Goal: Check status: Check status

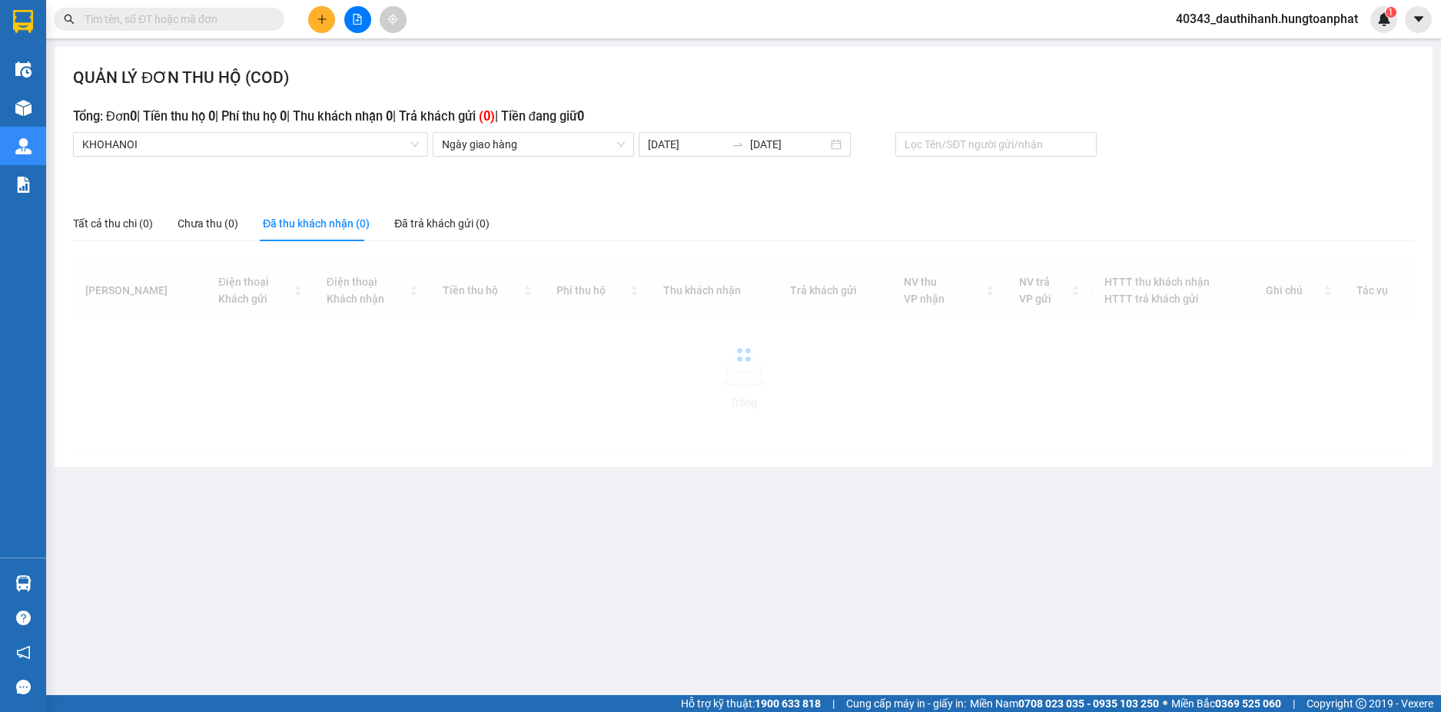
click at [332, 222] on div "Đã thu khách nhận (0)" at bounding box center [316, 223] width 107 height 17
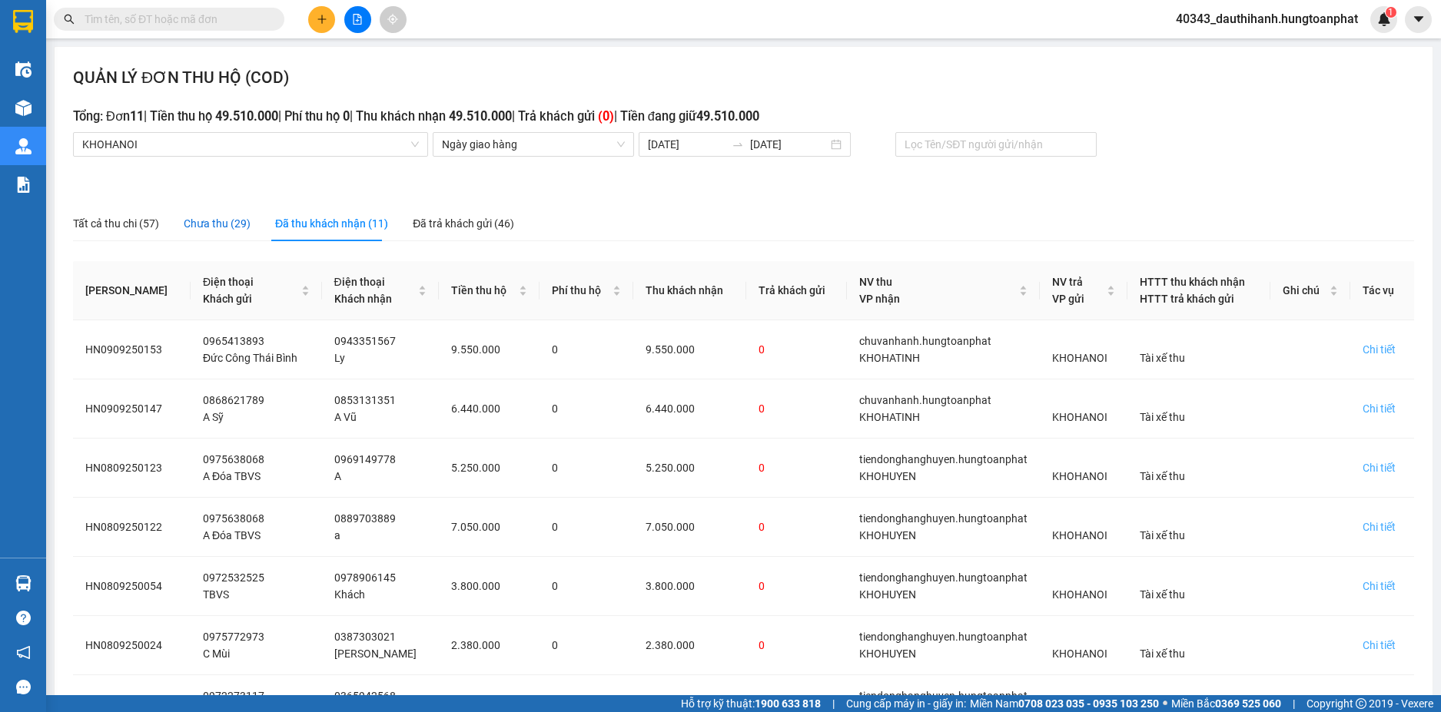
click at [214, 224] on div "Chưa thu (29)" at bounding box center [217, 223] width 67 height 17
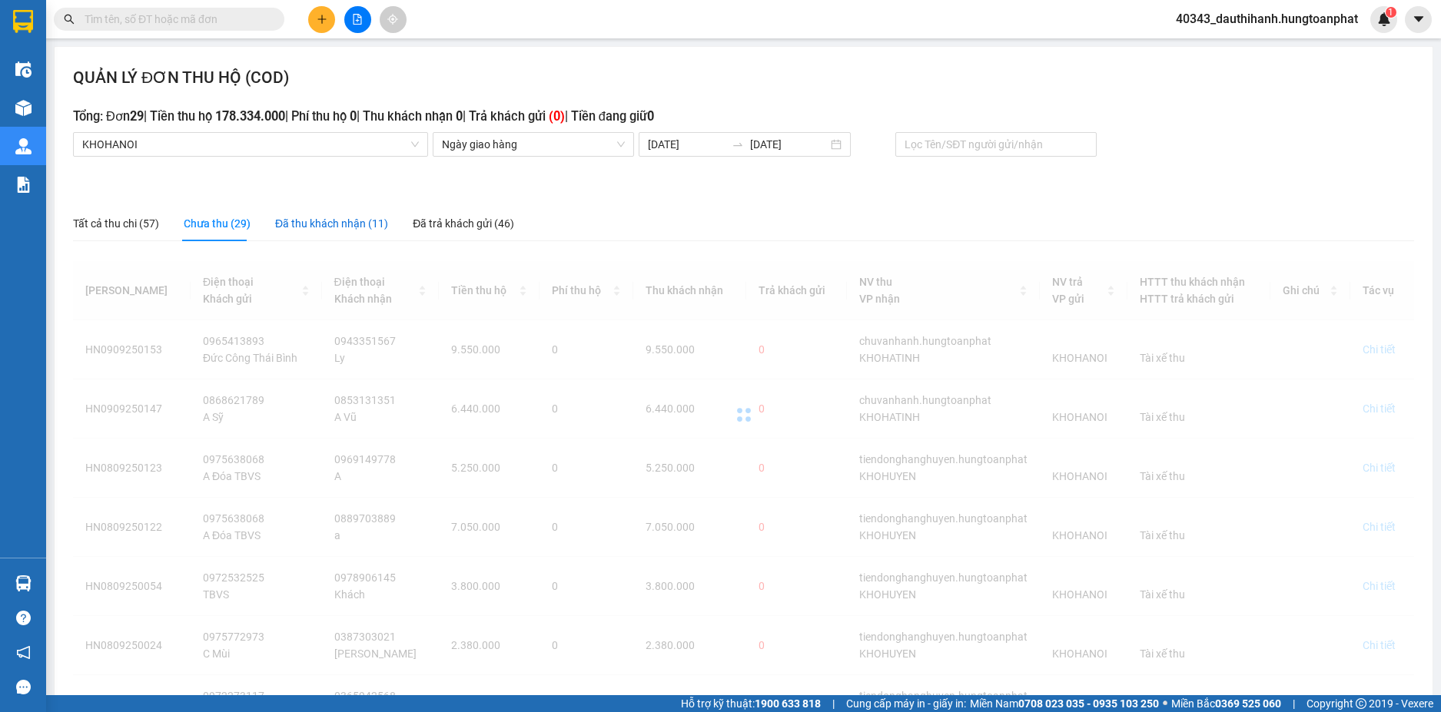
click at [327, 223] on div "Đã thu khách nhận (11)" at bounding box center [331, 223] width 113 height 17
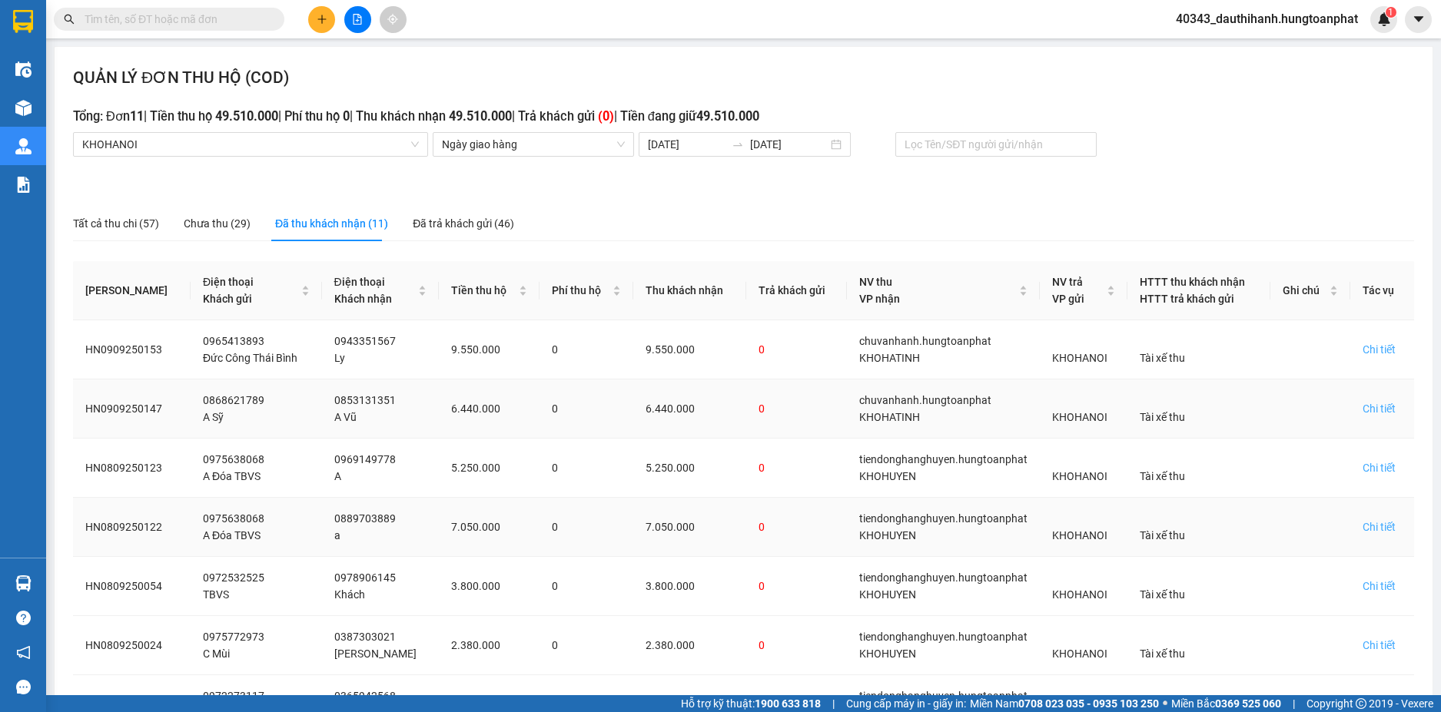
scroll to position [299, 0]
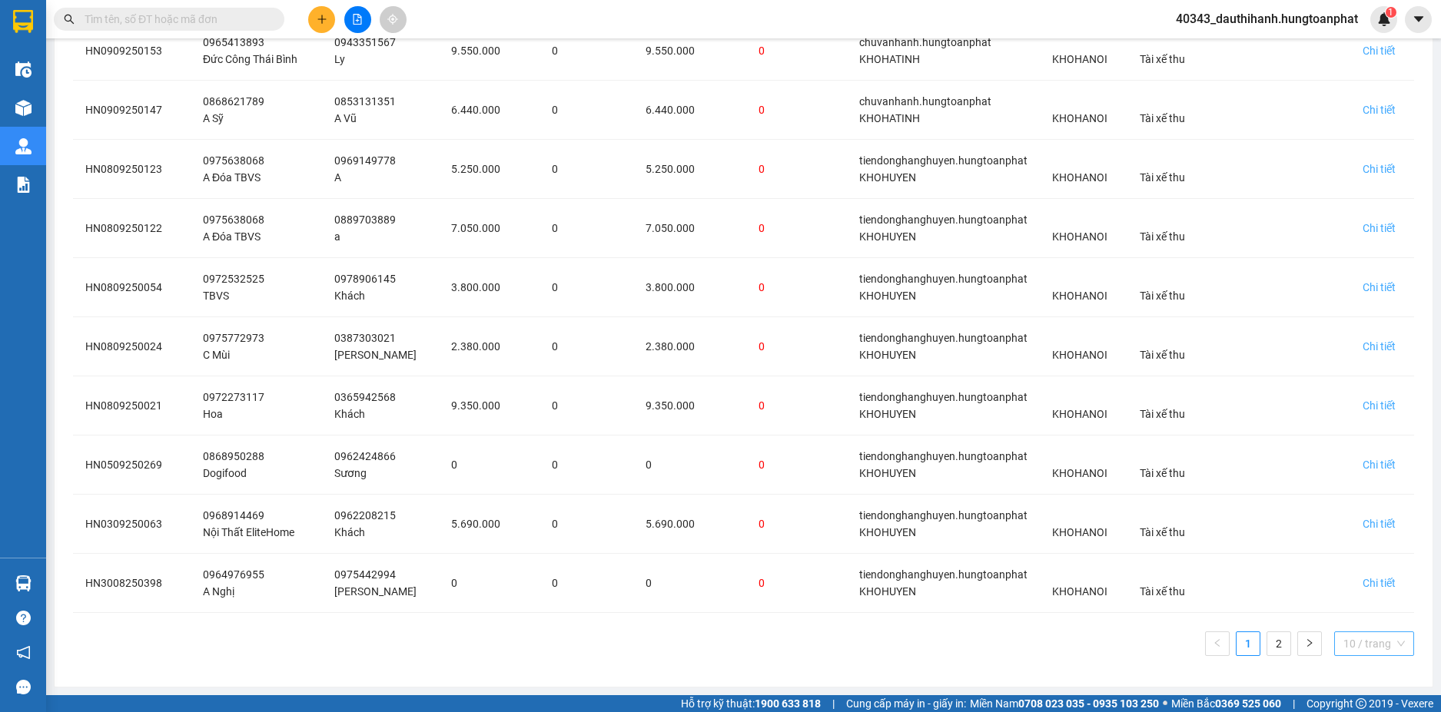
click at [1390, 637] on span "10 / trang" at bounding box center [1373, 643] width 61 height 23
click at [1361, 612] on div "100 / trang" at bounding box center [1373, 613] width 61 height 17
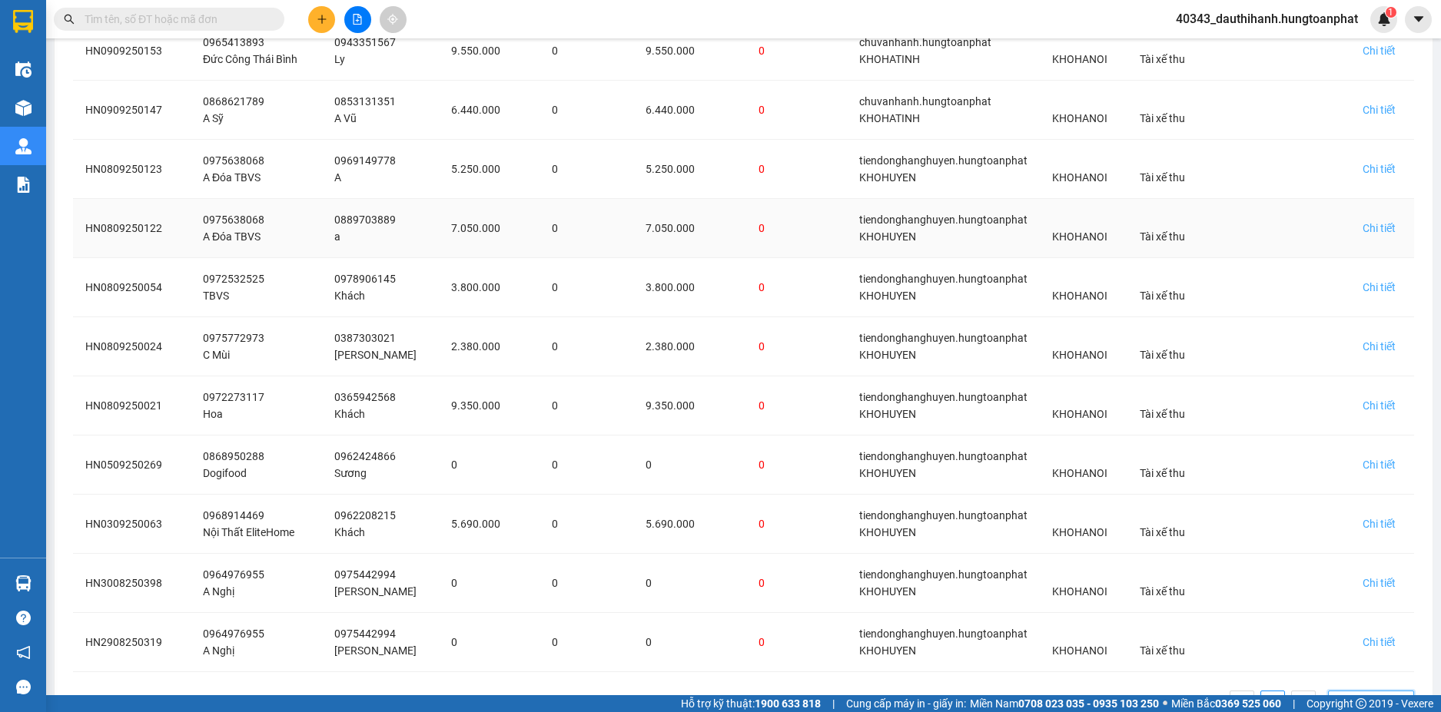
scroll to position [0, 0]
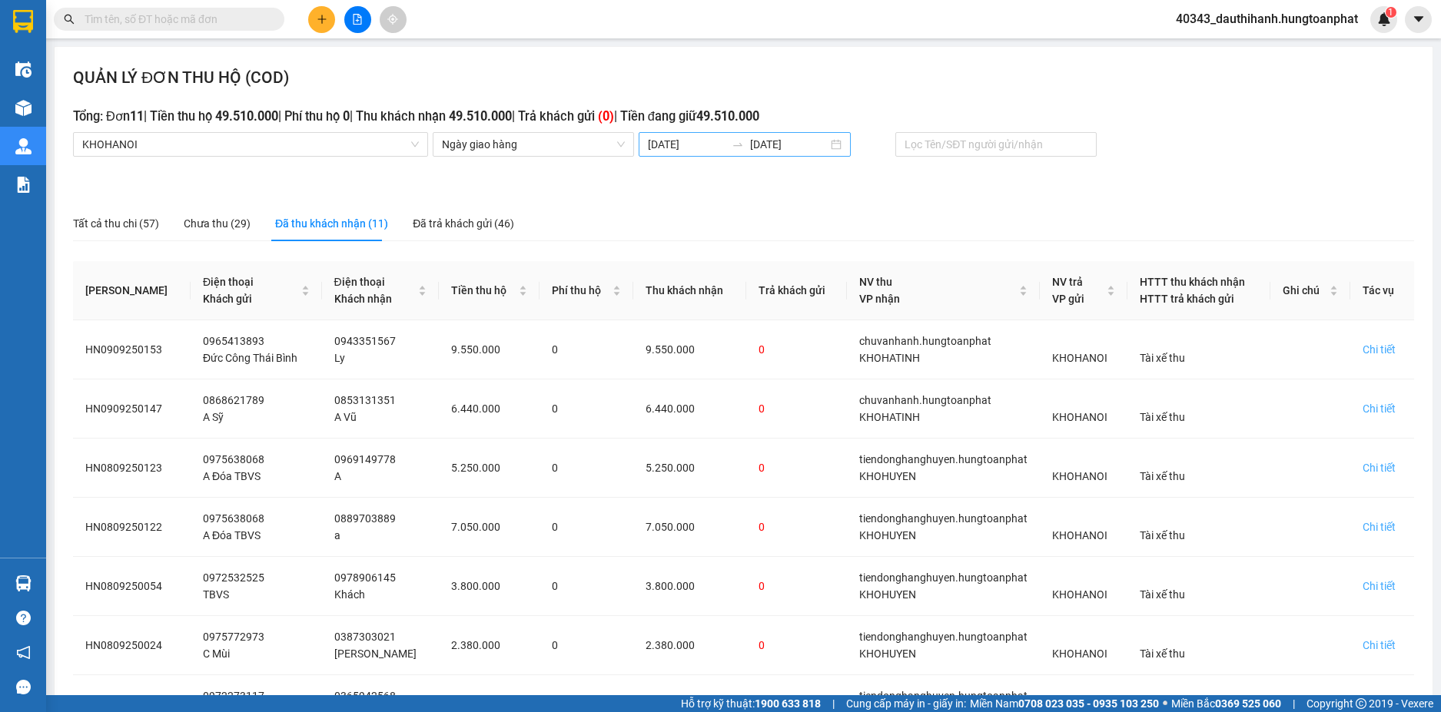
click at [684, 143] on input "[DATE]" at bounding box center [687, 144] width 78 height 17
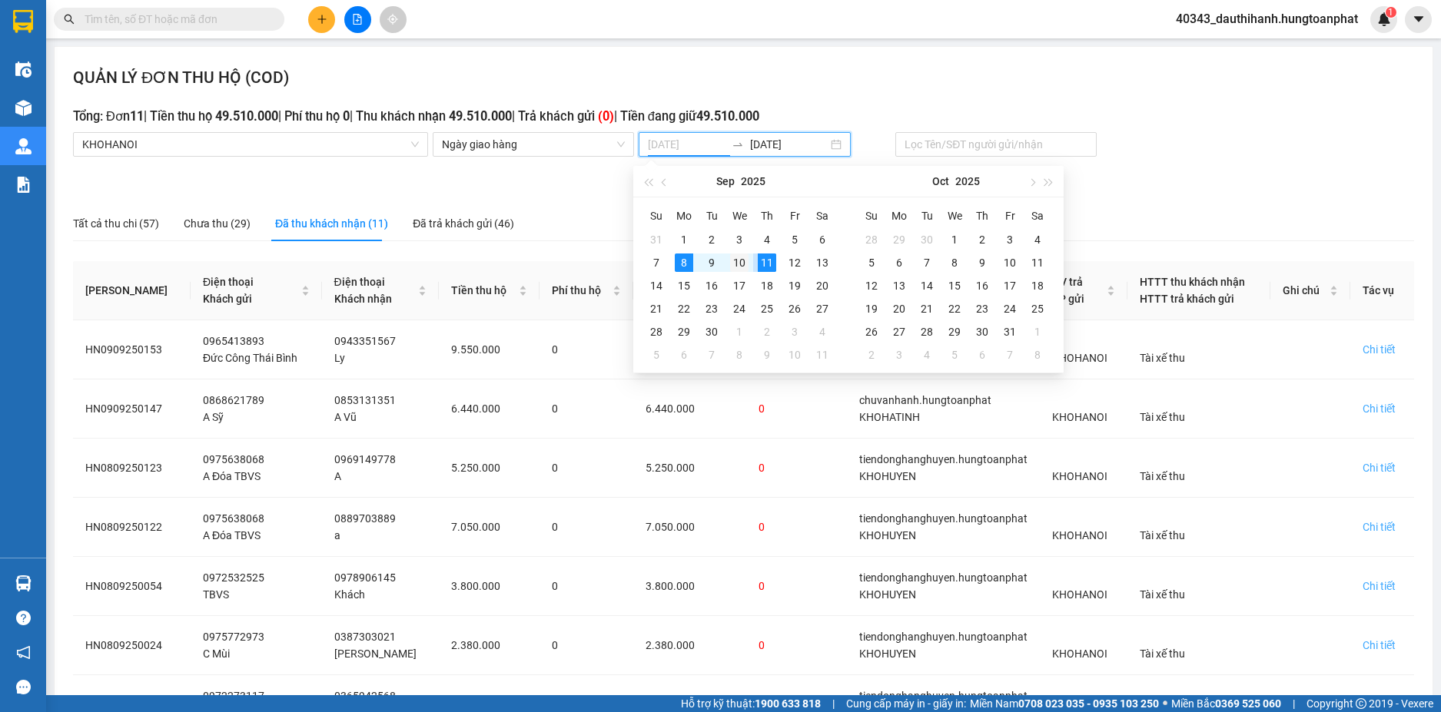
type input "[DATE]"
click at [741, 265] on div "10" at bounding box center [739, 263] width 18 height 18
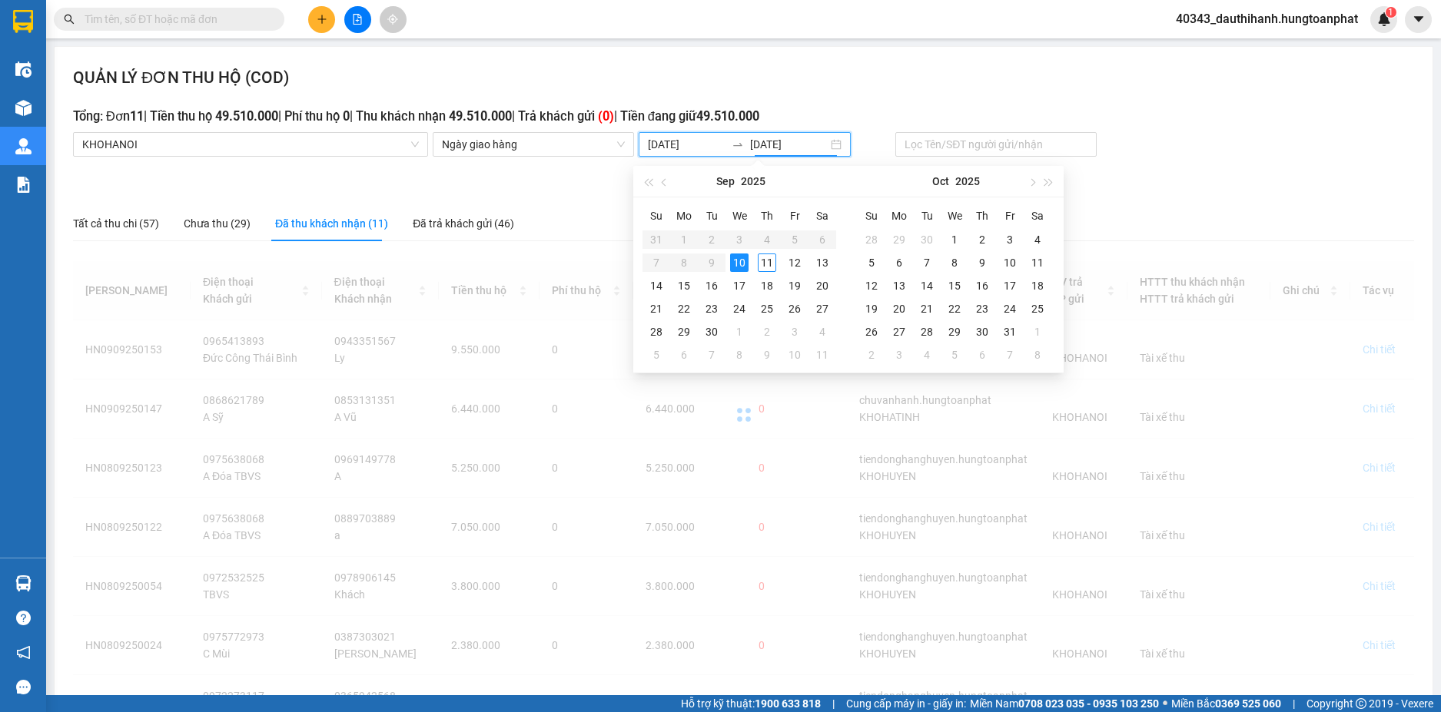
type input "[DATE]"
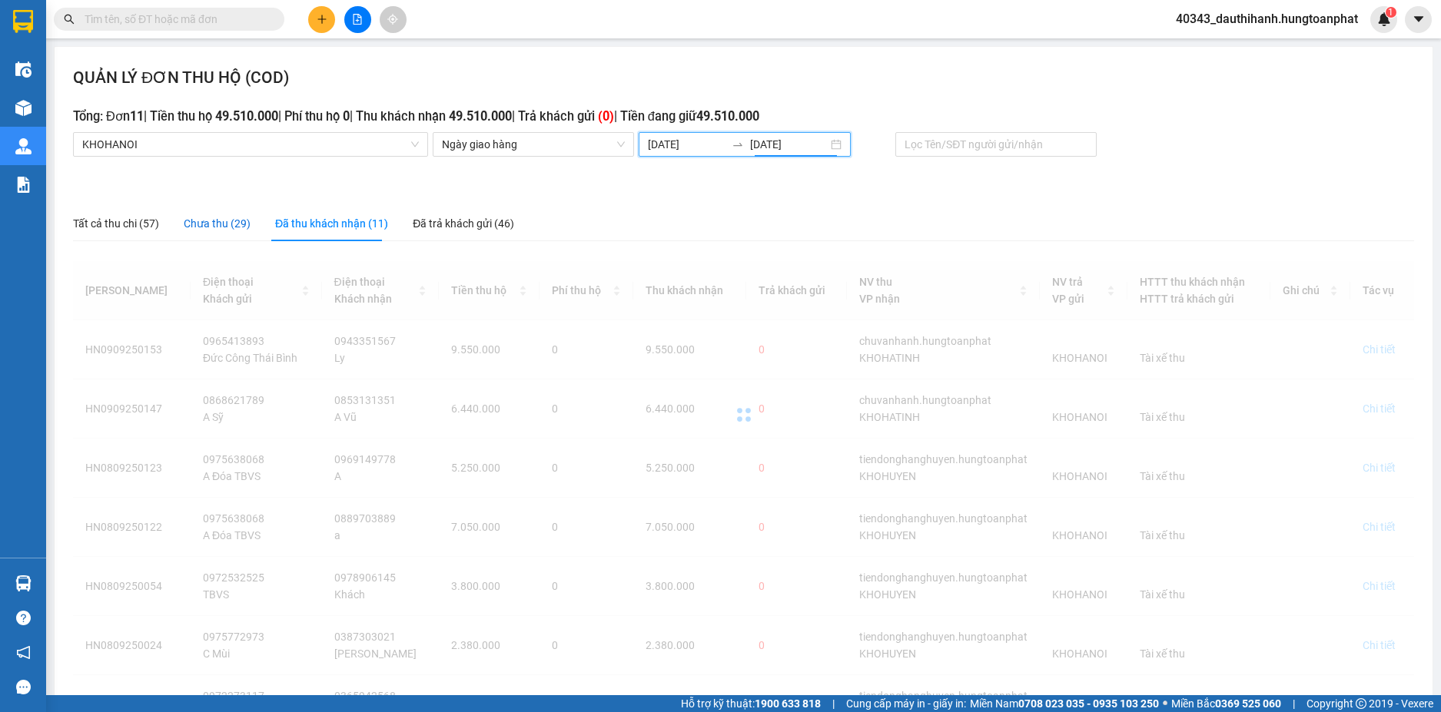
click at [204, 217] on div "Chưa thu (29)" at bounding box center [217, 223] width 67 height 17
click at [320, 227] on div "Đã thu khách nhận (11)" at bounding box center [325, 223] width 113 height 17
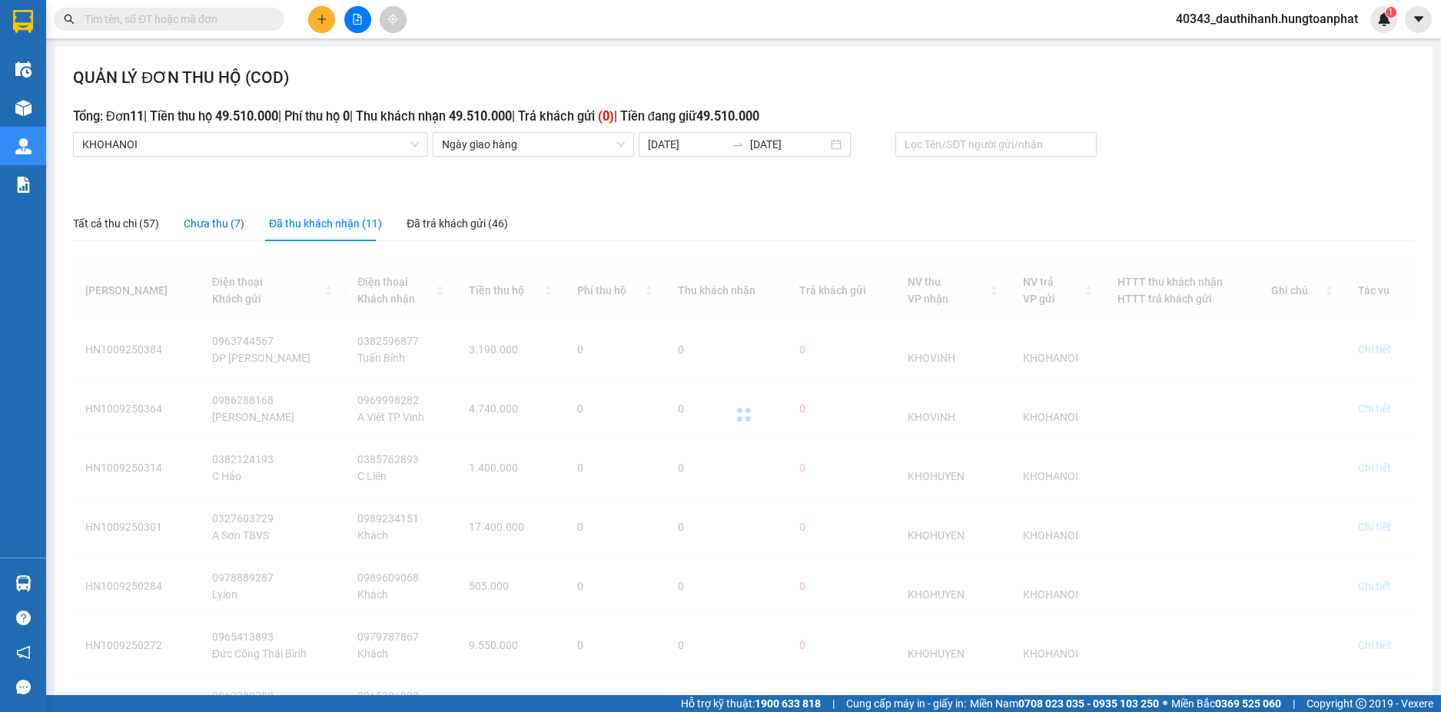
click at [226, 228] on div "Chưa thu (7)" at bounding box center [214, 223] width 61 height 17
click at [327, 228] on div "Đã thu khách nhận (11)" at bounding box center [325, 223] width 113 height 17
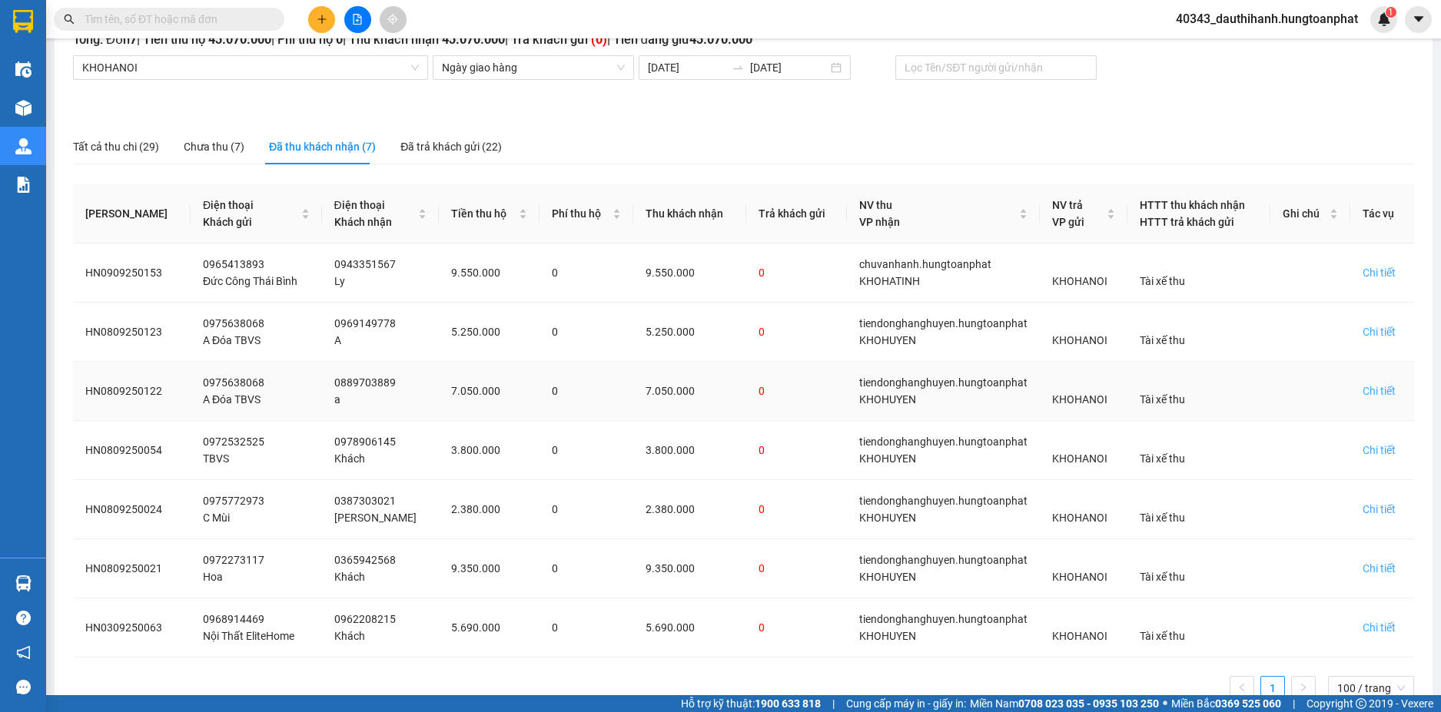
scroll to position [121, 0]
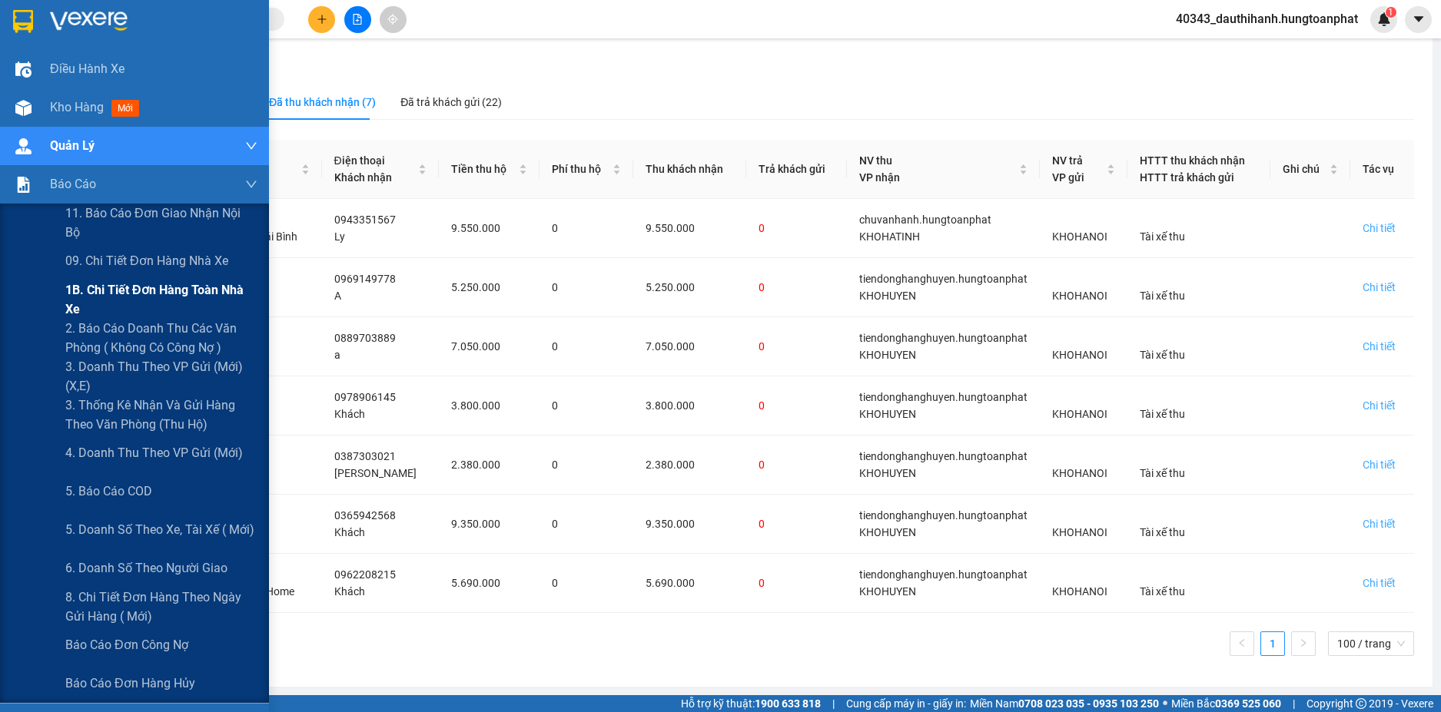
click at [104, 303] on span "1B. Chi tiết đơn hàng toàn nhà xe" at bounding box center [161, 299] width 192 height 38
